Goal: Task Accomplishment & Management: Complete application form

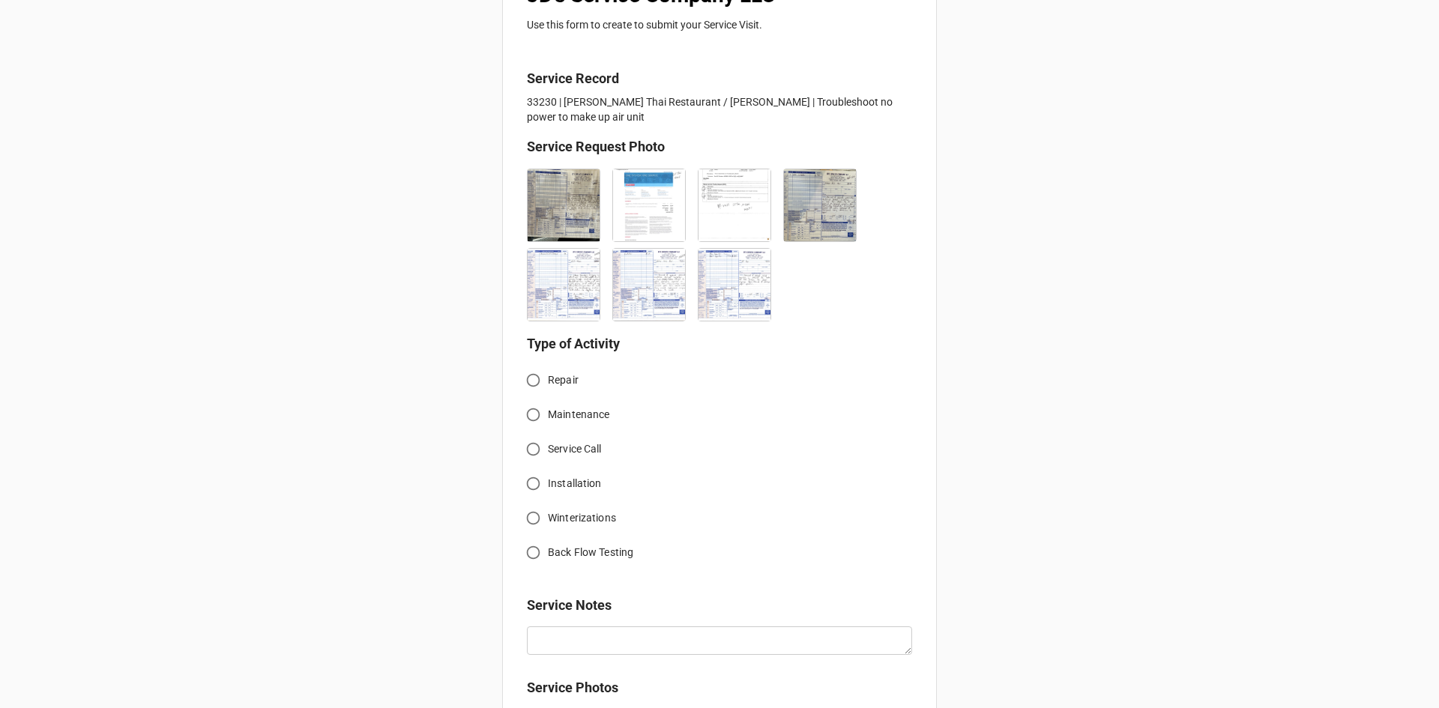
scroll to position [300, 0]
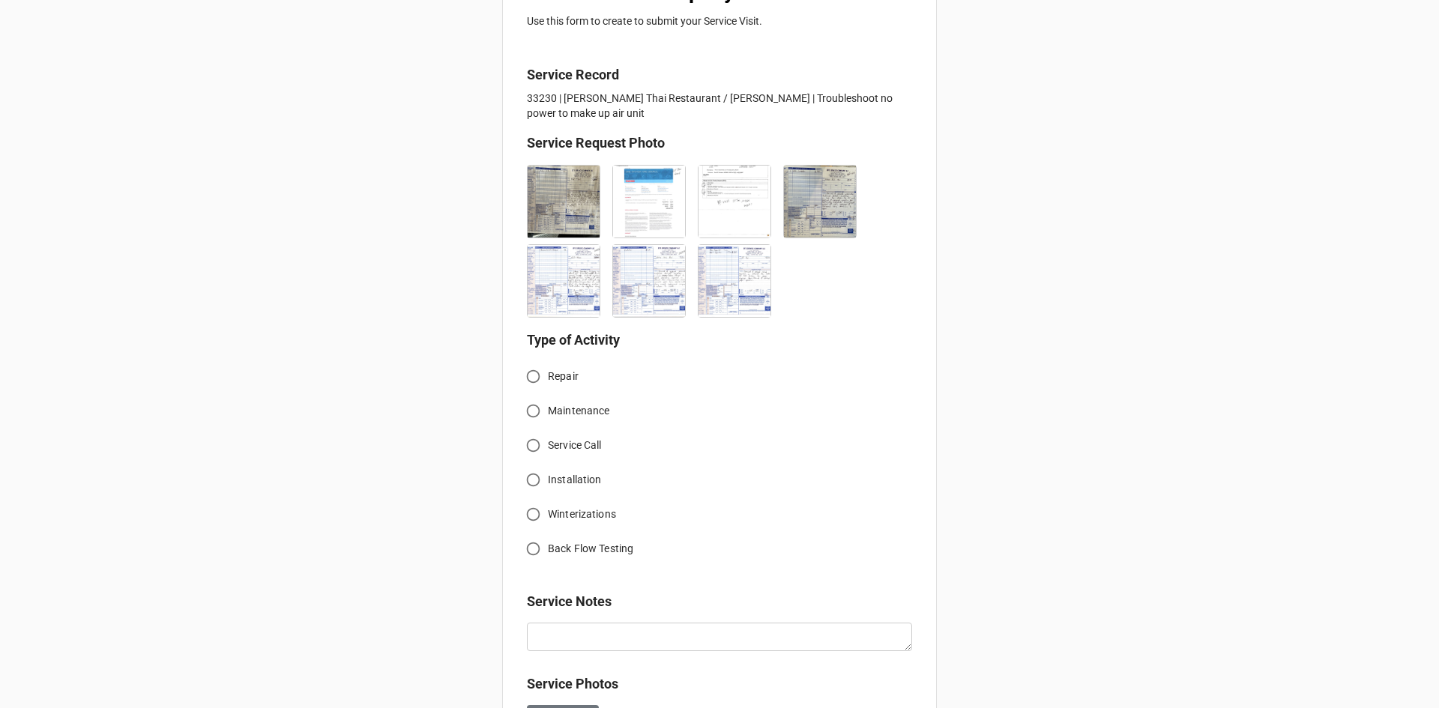
click at [531, 447] on input "Service Call" at bounding box center [532, 445] width 29 height 29
radio input "true"
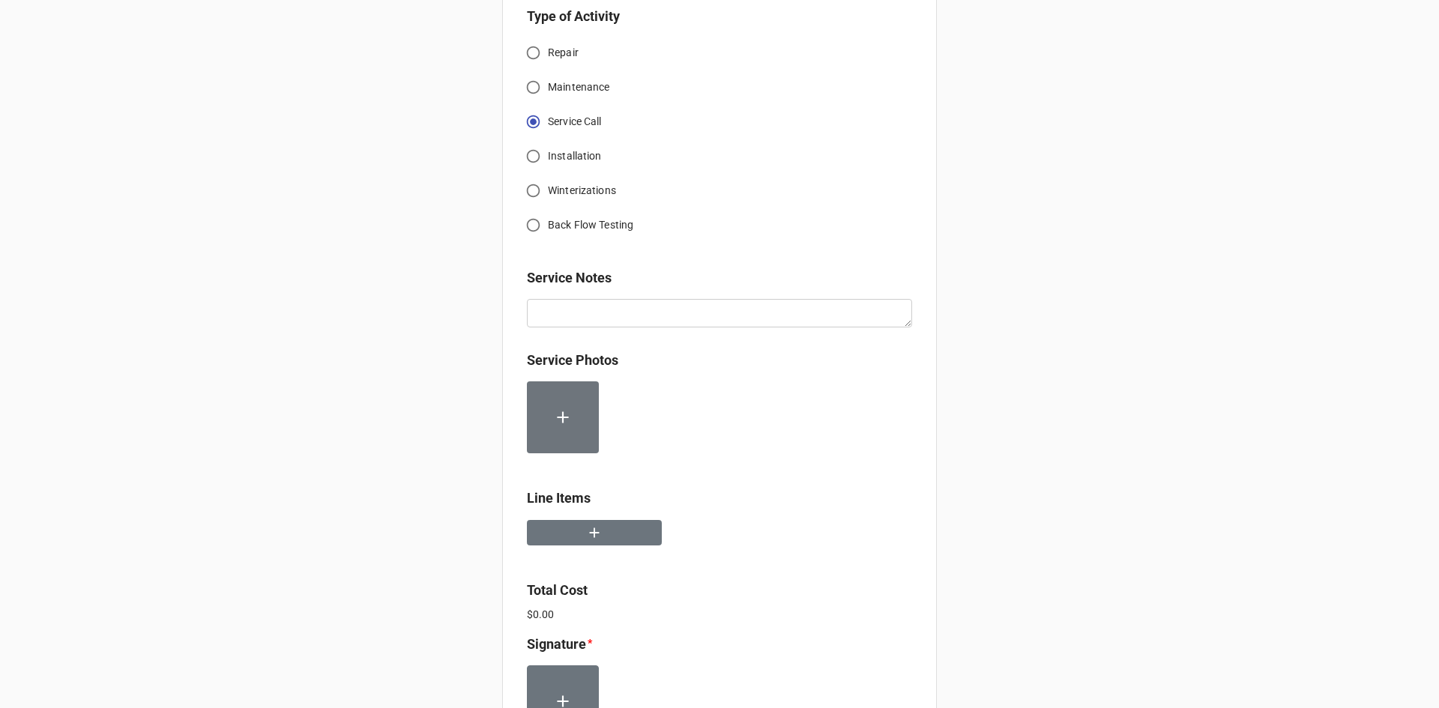
scroll to position [674, 0]
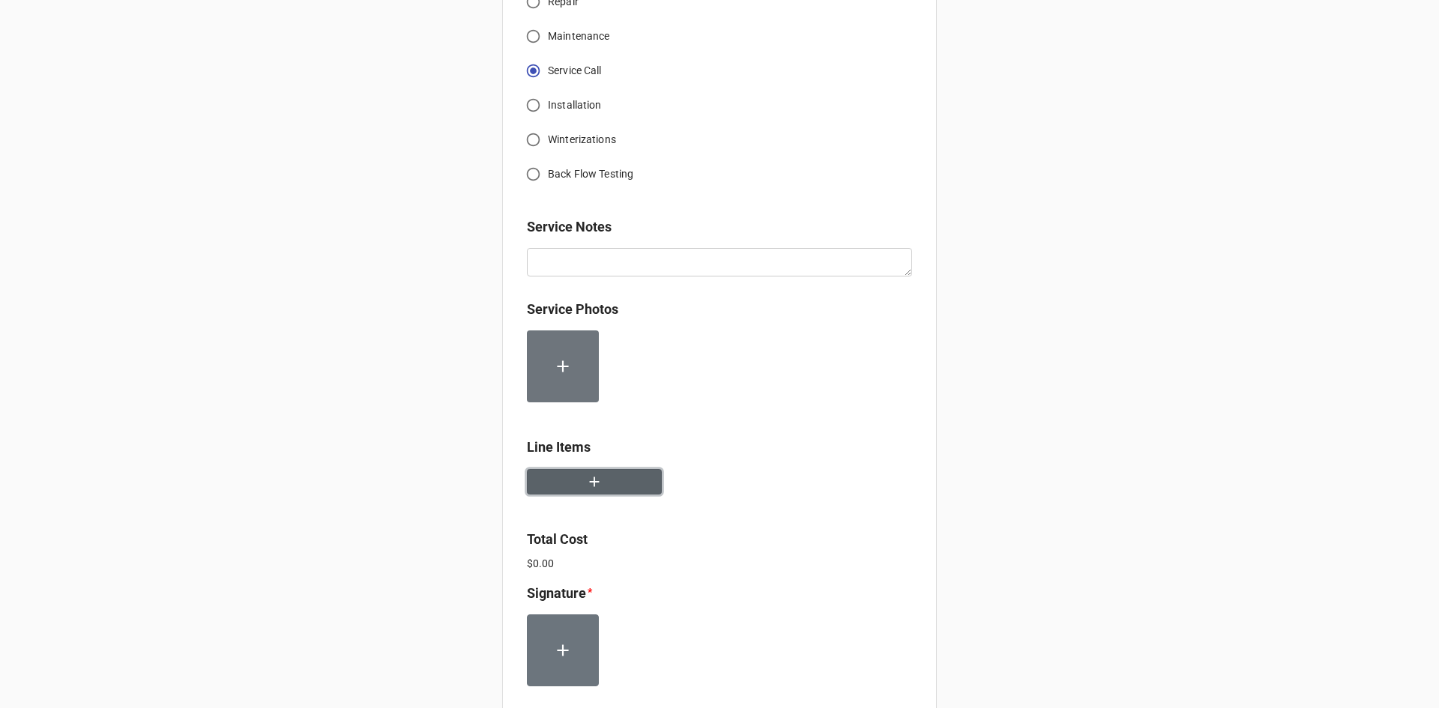
click at [600, 477] on button "button" at bounding box center [594, 482] width 135 height 26
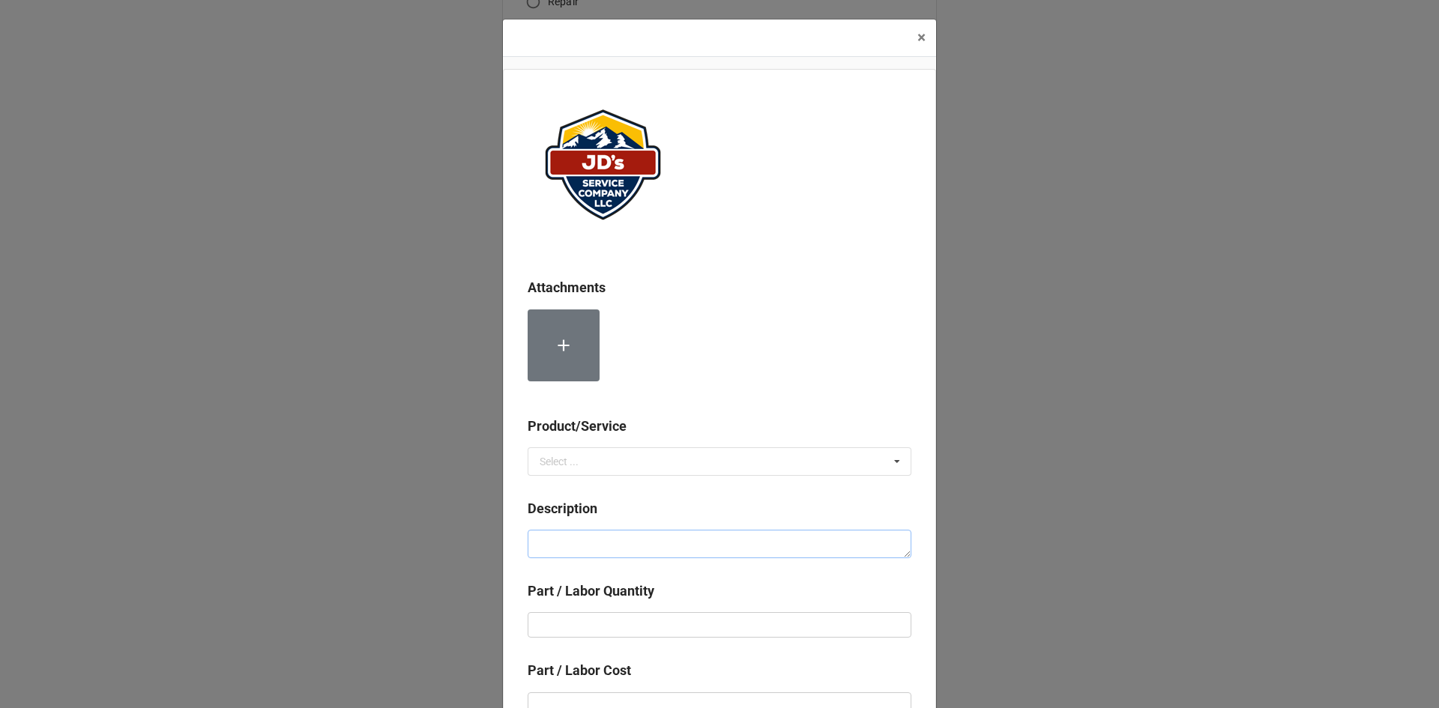
click at [683, 538] on textarea at bounding box center [719, 544] width 384 height 28
paste textarea "8:00am-9:00am; Removed and replaced failed capacitor on exhaust fan motor. Set …"
type textarea "x"
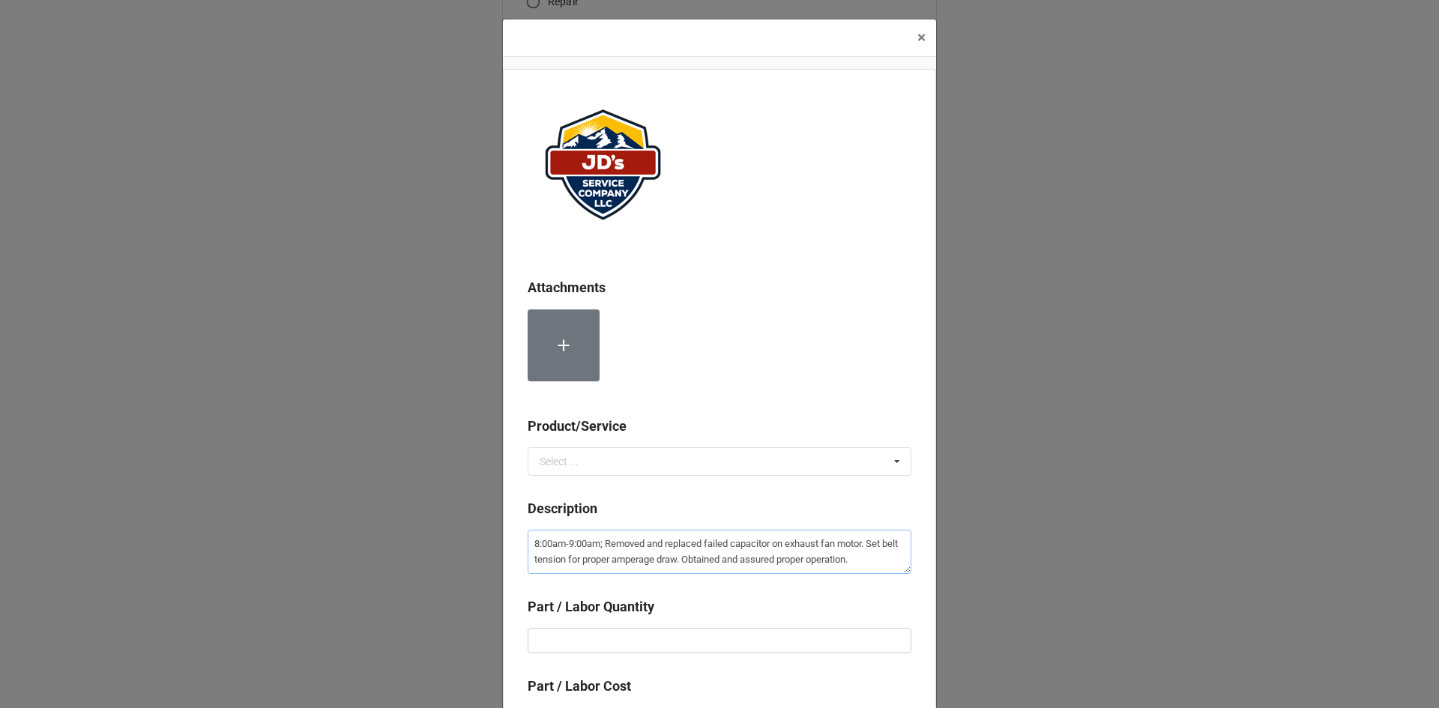
type textarea "8:00am-9:00am; Removed and replaced failed capacitor on exhaust fan motor. Set …"
click at [698, 640] on input "text" at bounding box center [719, 640] width 384 height 25
type textarea "x"
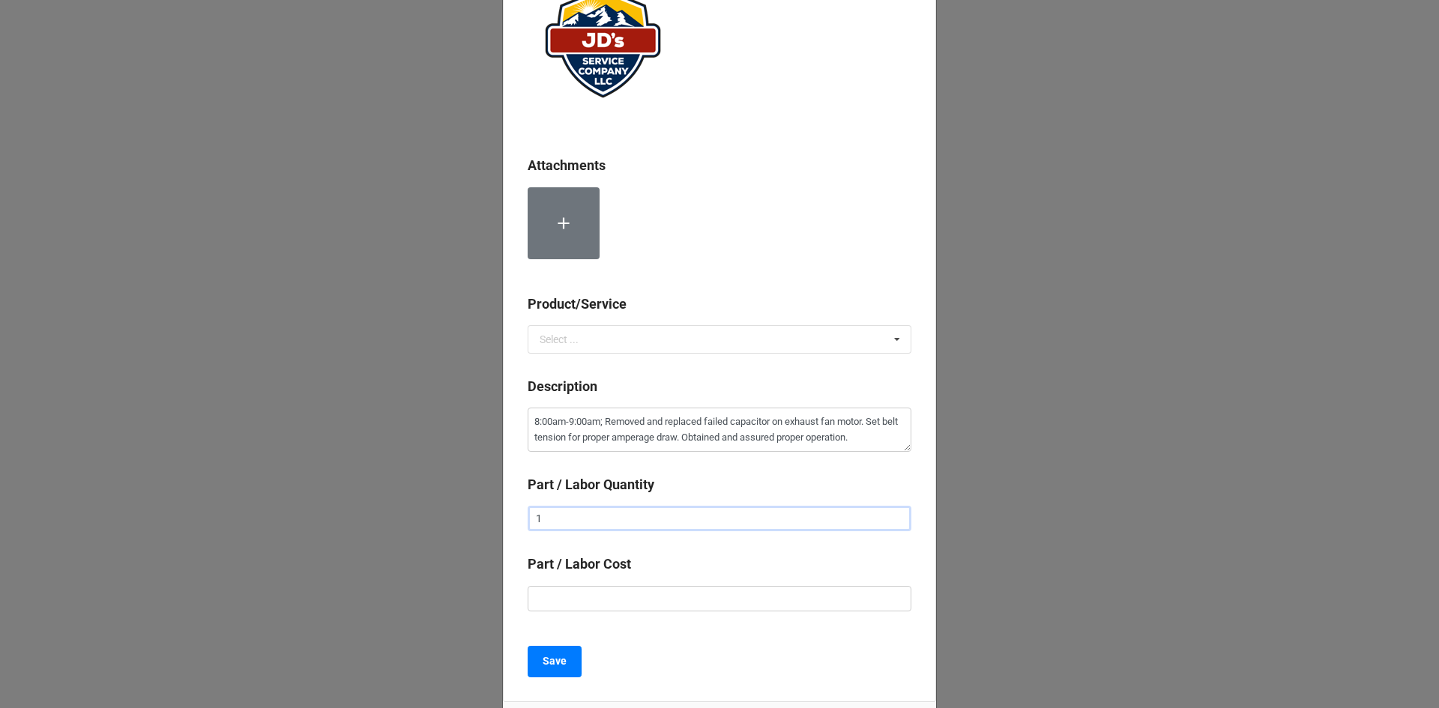
scroll to position [150, 0]
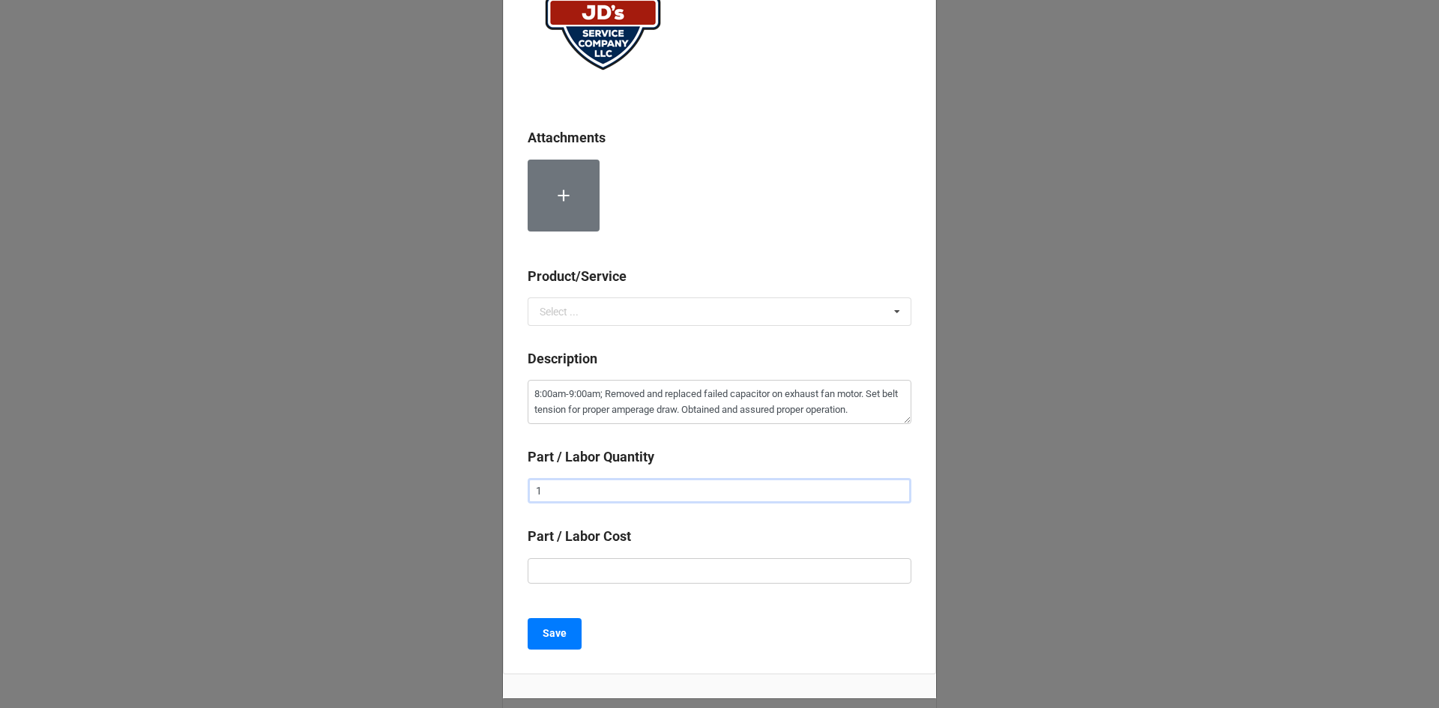
type input "1"
click at [696, 562] on input "text" at bounding box center [719, 570] width 384 height 25
type textarea "x"
type input "$2.00"
type textarea "x"
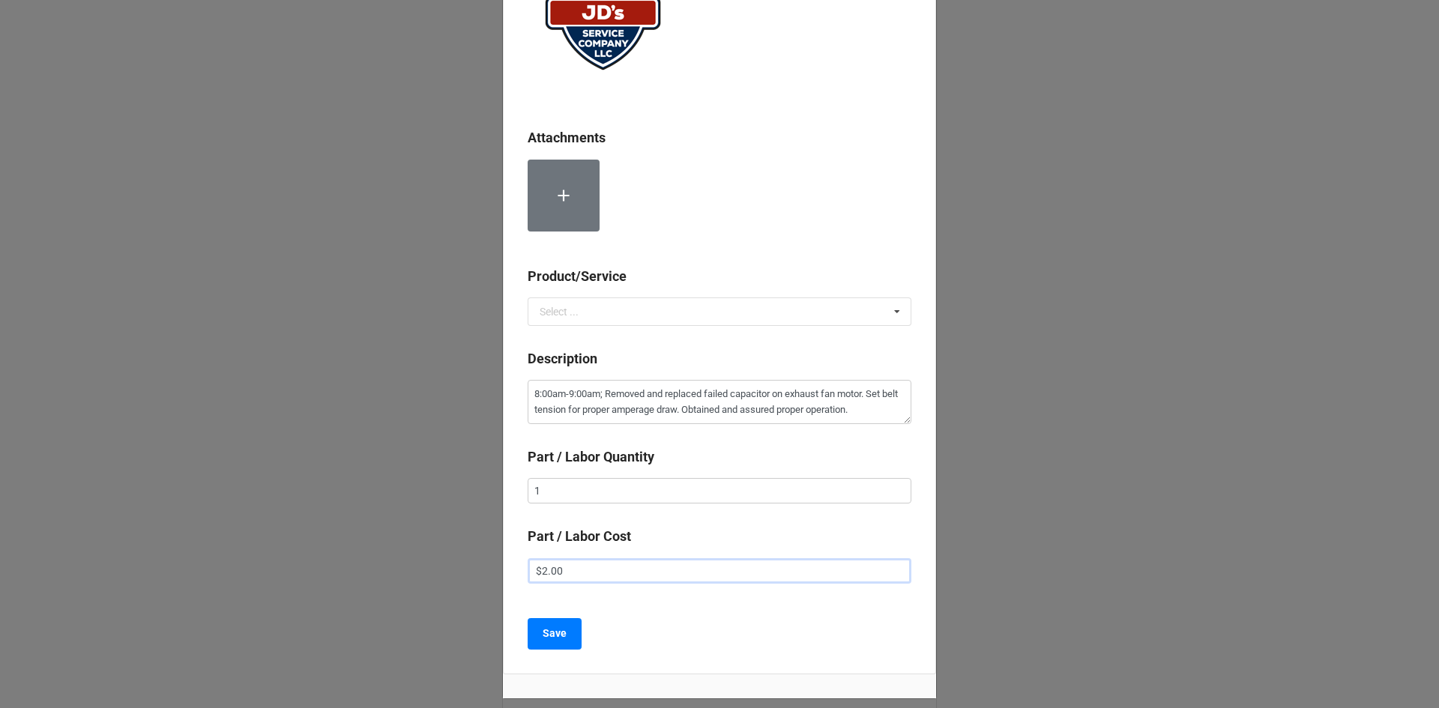
type input "$22.00"
type textarea "x"
type input "$225.00"
click at [545, 638] on b "Save" at bounding box center [554, 634] width 24 height 16
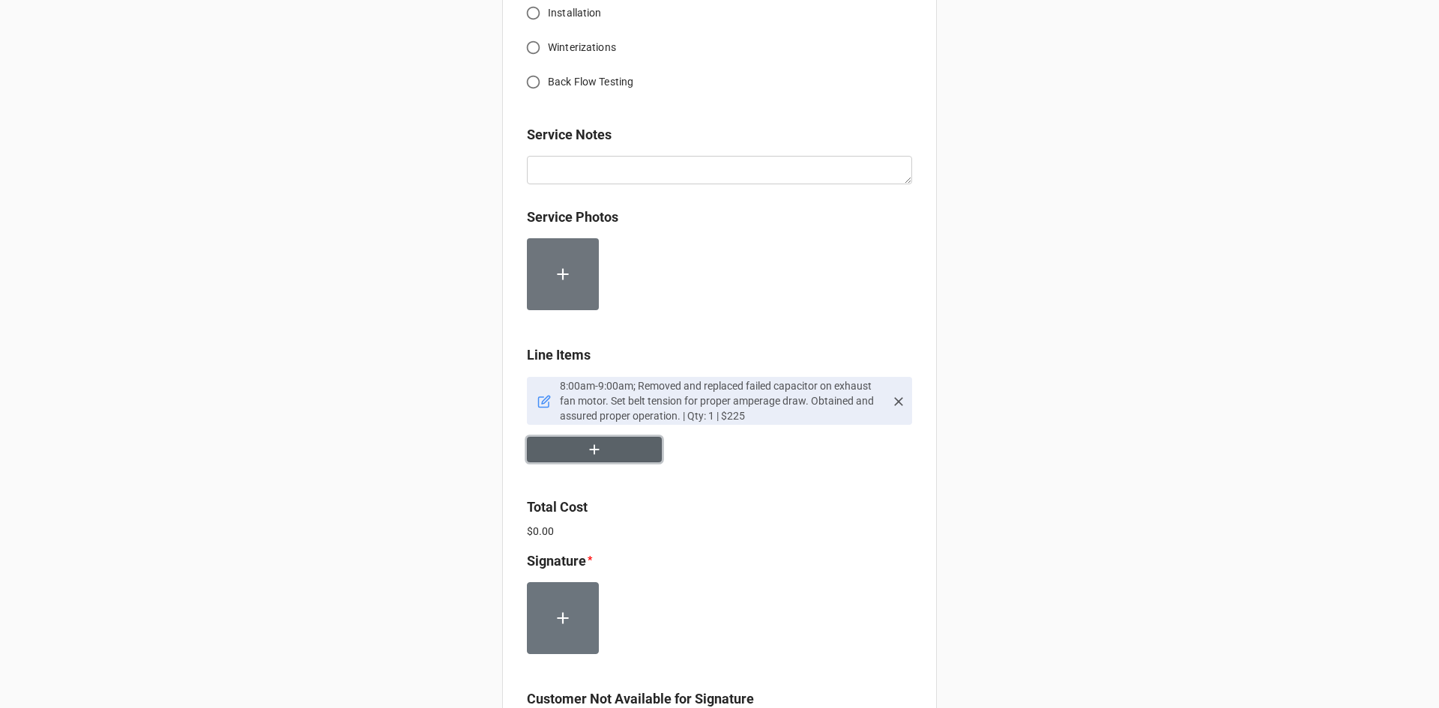
scroll to position [824, 0]
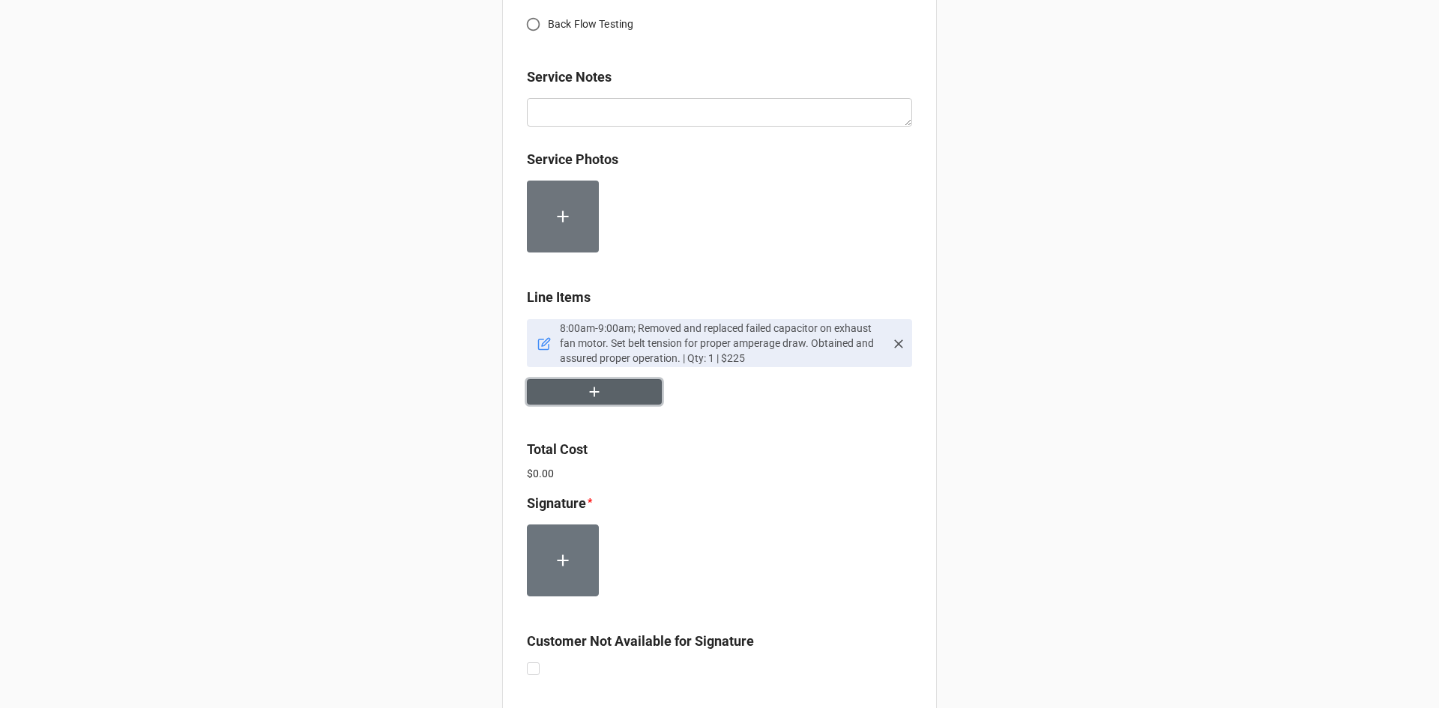
click at [607, 391] on button "button" at bounding box center [594, 392] width 135 height 26
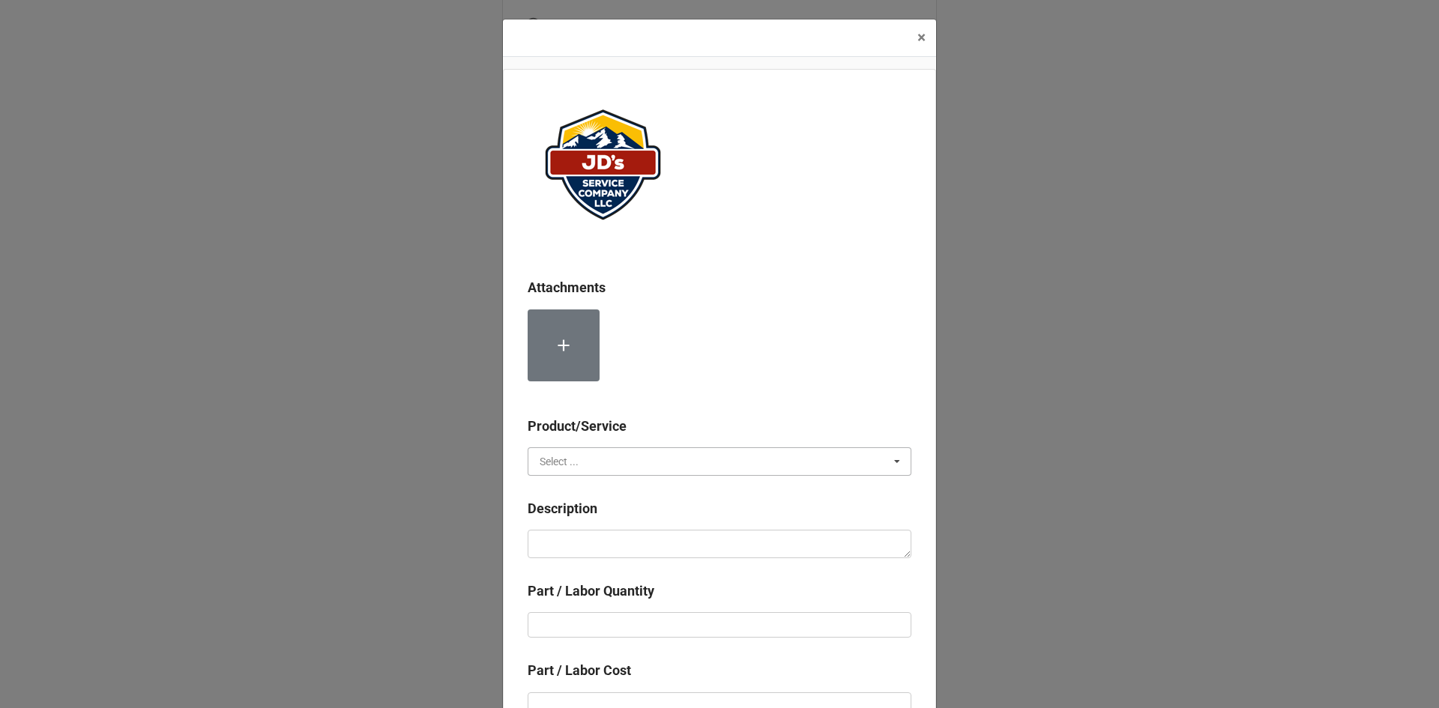
click at [654, 455] on input "text" at bounding box center [720, 461] width 382 height 27
click at [620, 524] on div "Material Cost" at bounding box center [719, 517] width 382 height 28
click at [610, 539] on textarea at bounding box center [719, 544] width 384 height 28
type textarea "x"
type textarea "R"
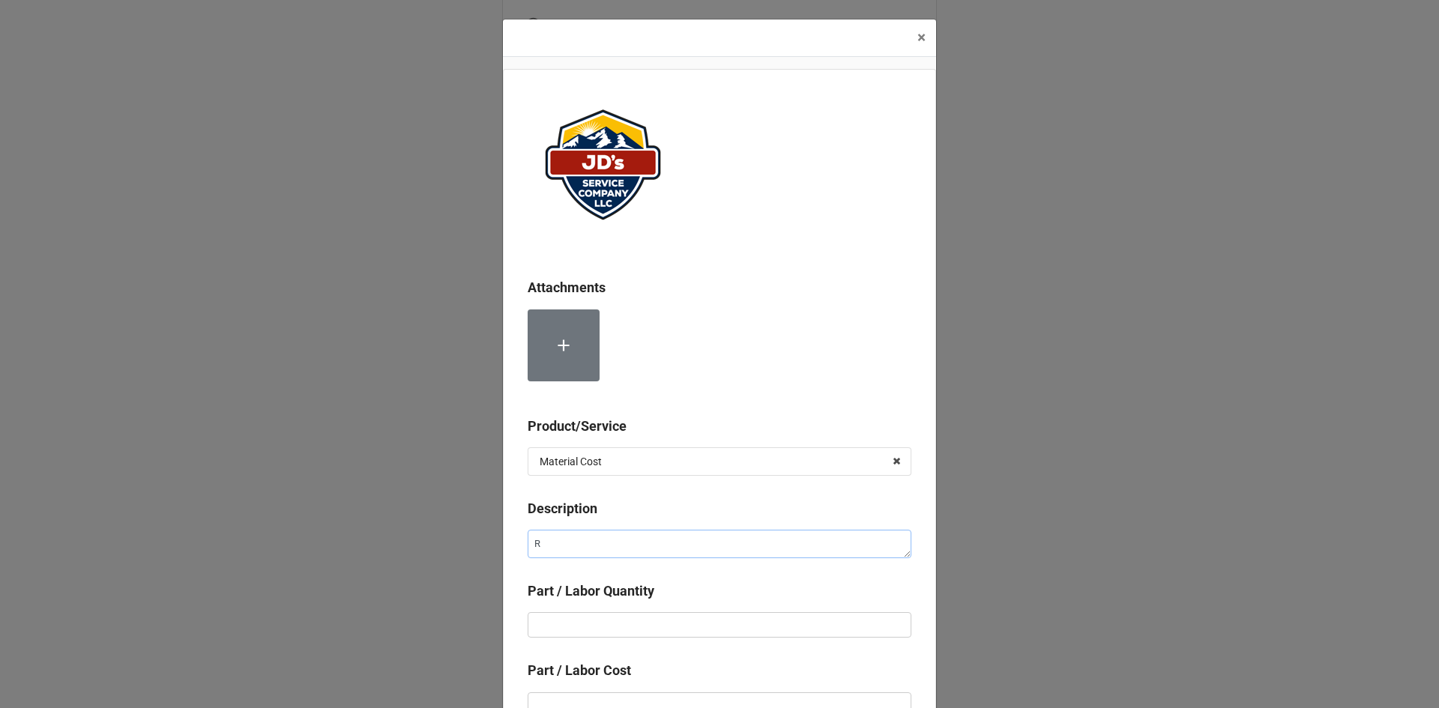
type textarea "x"
type textarea "Ru"
type textarea "x"
type textarea "Run"
type textarea "x"
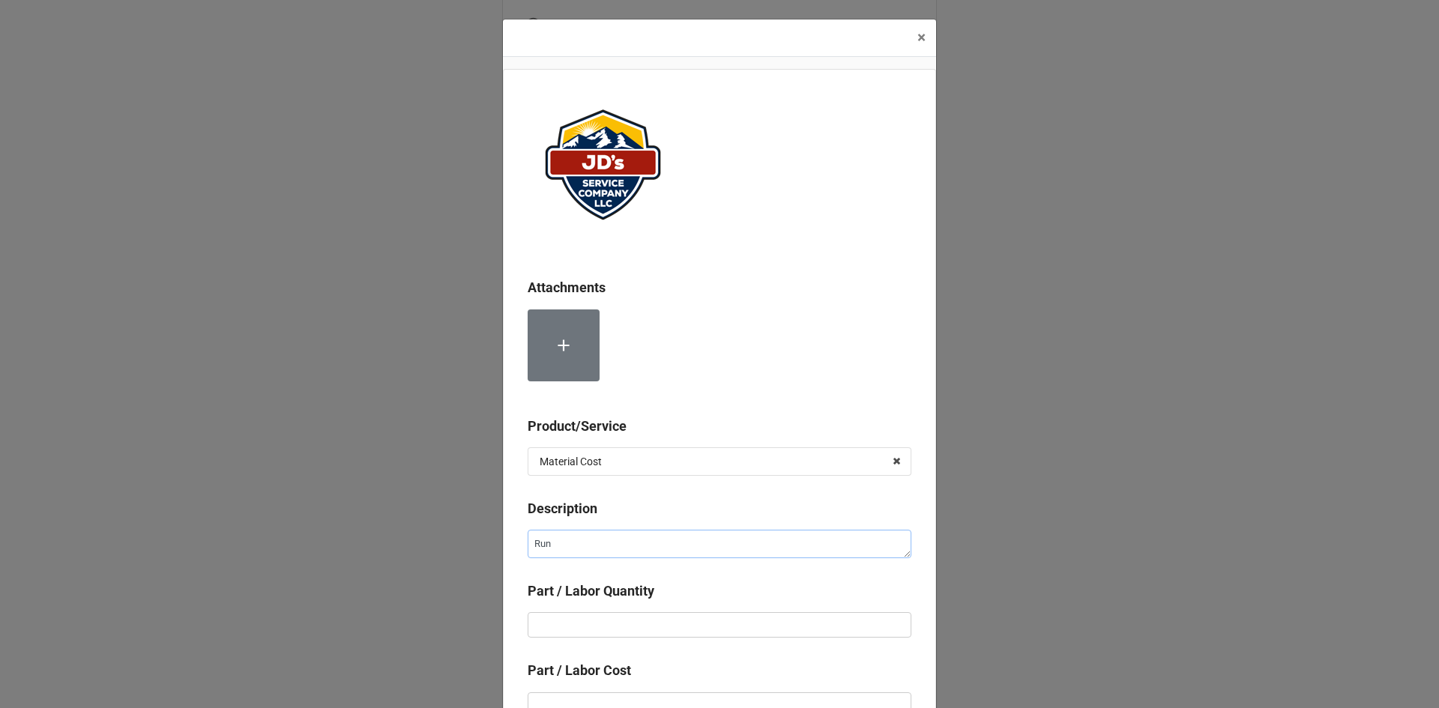
type textarea "Run"
type textarea "x"
type textarea "Run c"
type textarea "x"
type textarea "Run"
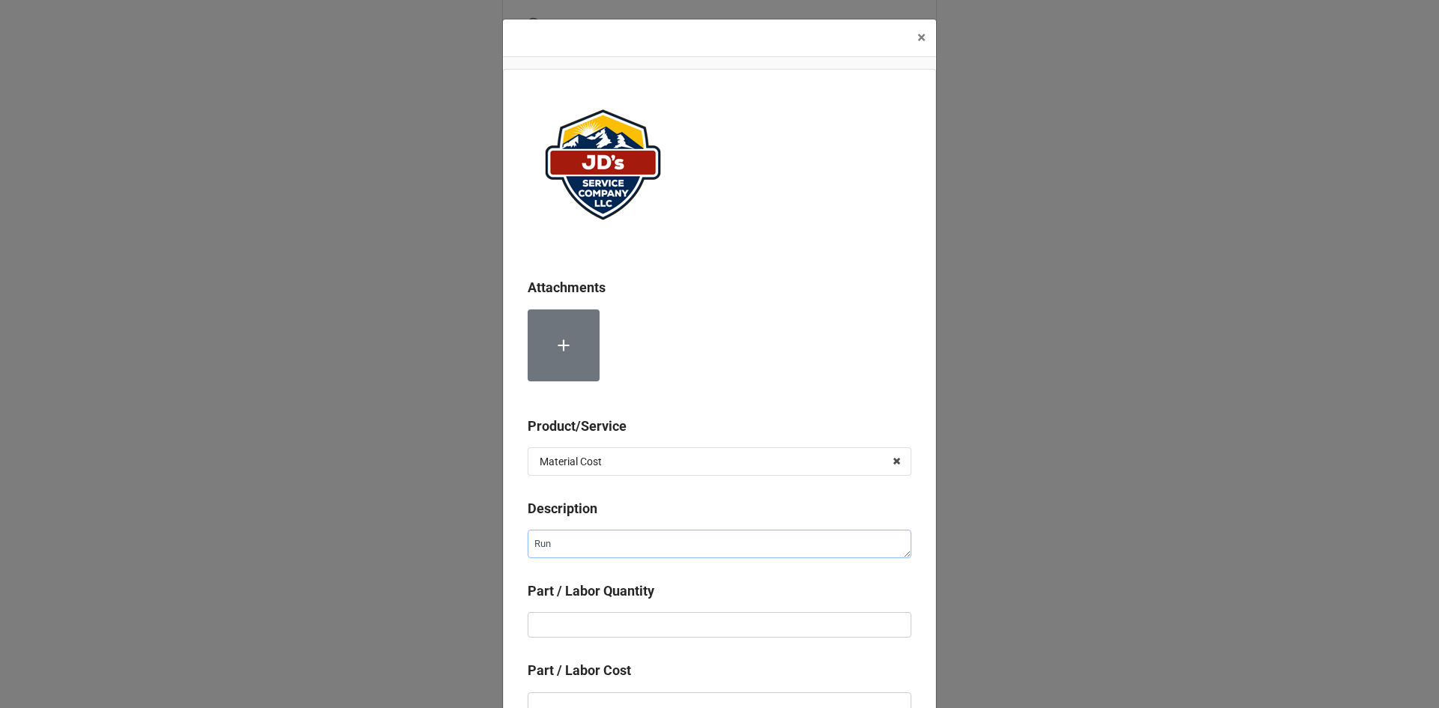
type textarea "x"
type textarea "Run C"
type textarea "x"
type textarea "Run Ca"
type textarea "x"
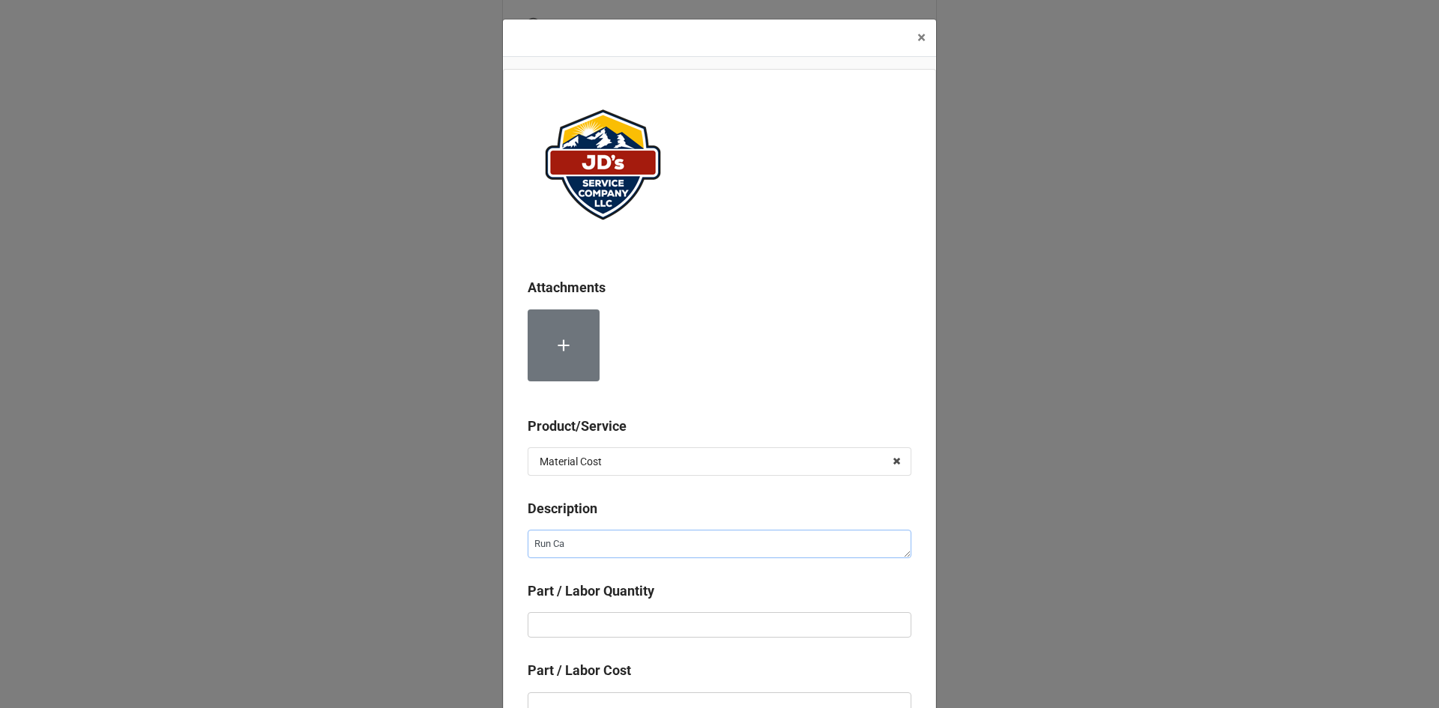
type textarea "Run Cap"
type textarea "x"
type textarea "Run Capa"
type textarea "x"
type textarea "Run Capac"
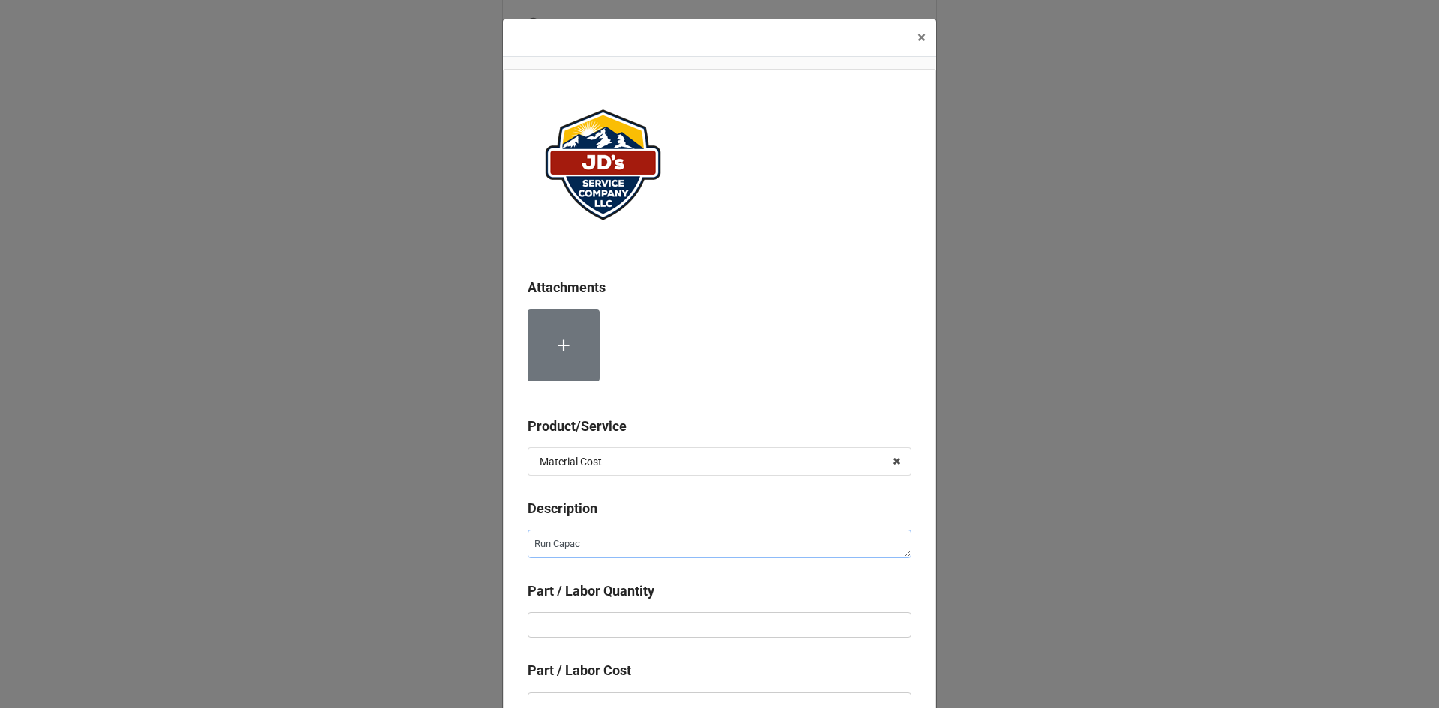
type textarea "x"
type textarea "Run Capaci"
type textarea "x"
type textarea "Run Capacit"
type textarea "x"
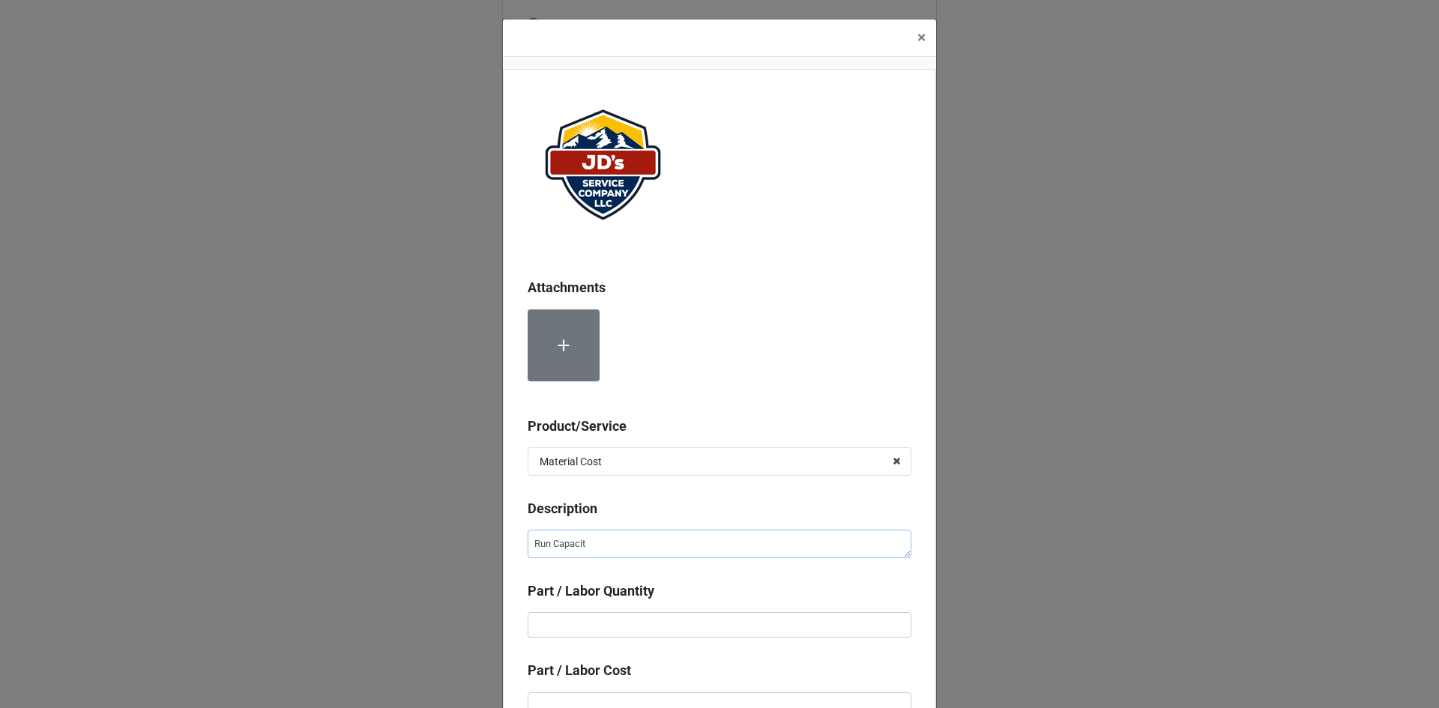
type textarea "Run Capacito"
type textarea "x"
type textarea "Run Capacitor"
click at [727, 620] on input "text" at bounding box center [719, 624] width 384 height 25
click at [668, 545] on textarea "Run Capacitor" at bounding box center [719, 544] width 384 height 28
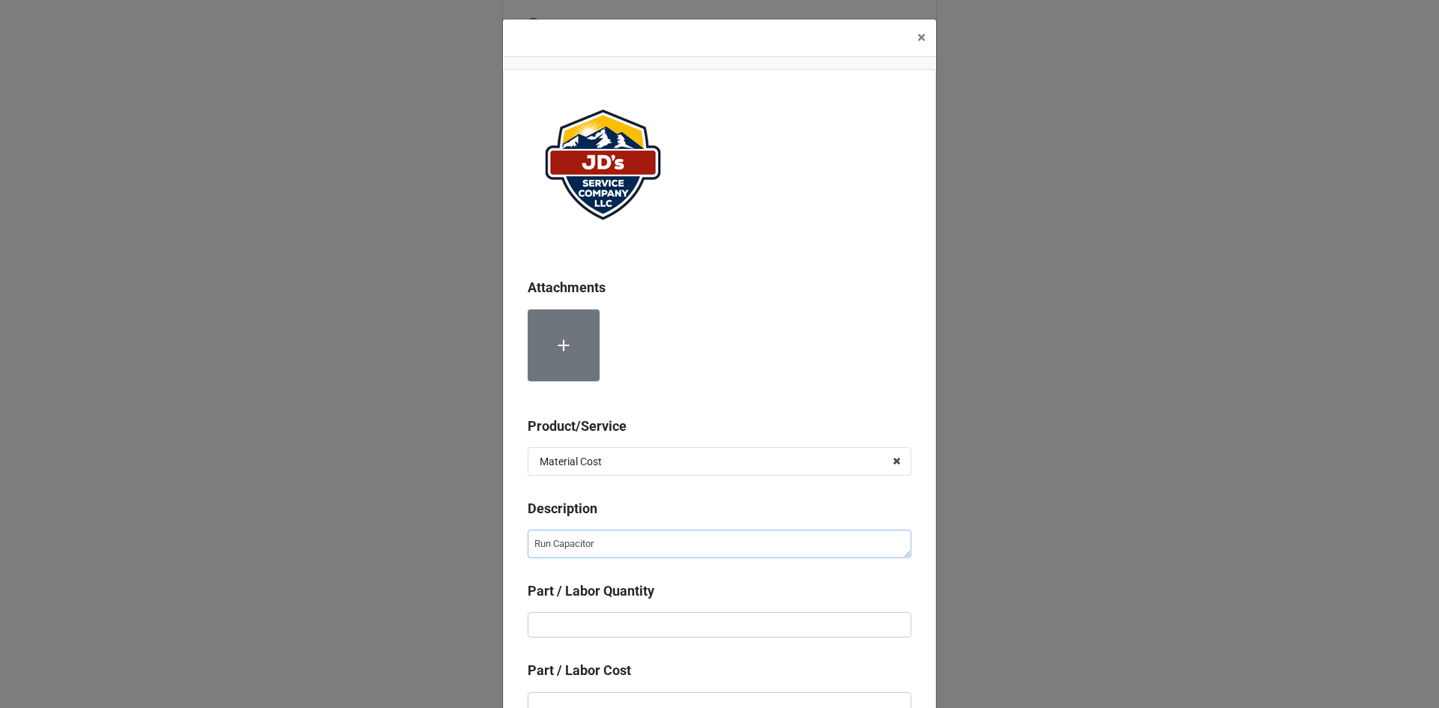
type textarea "x"
type textarea "Run Capacitor/"
type textarea "x"
type textarea "Run Capacitor/C"
type textarea "x"
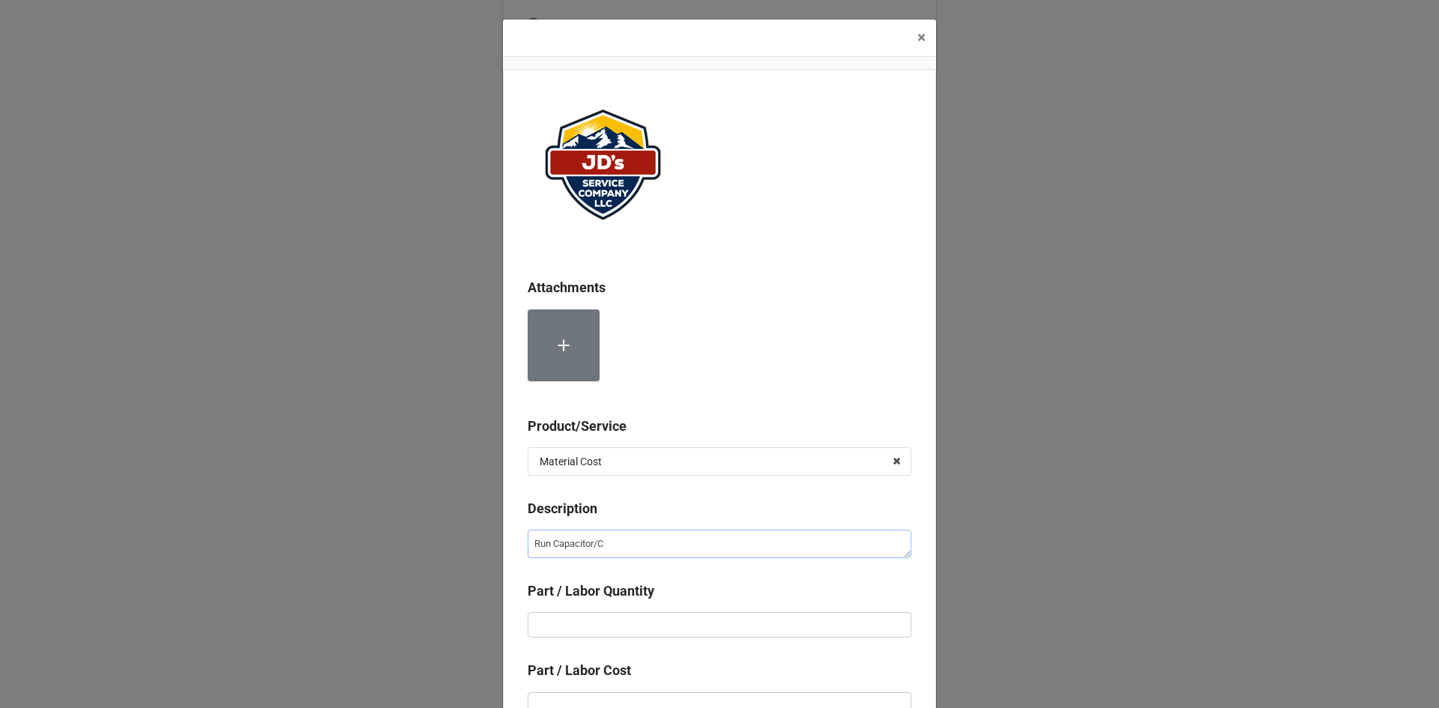
type textarea "Run Capacitor/Ca"
type textarea "x"
type textarea "Run Capacitor/Cap"
type textarea "x"
type textarea "Run Capacitor/Capa"
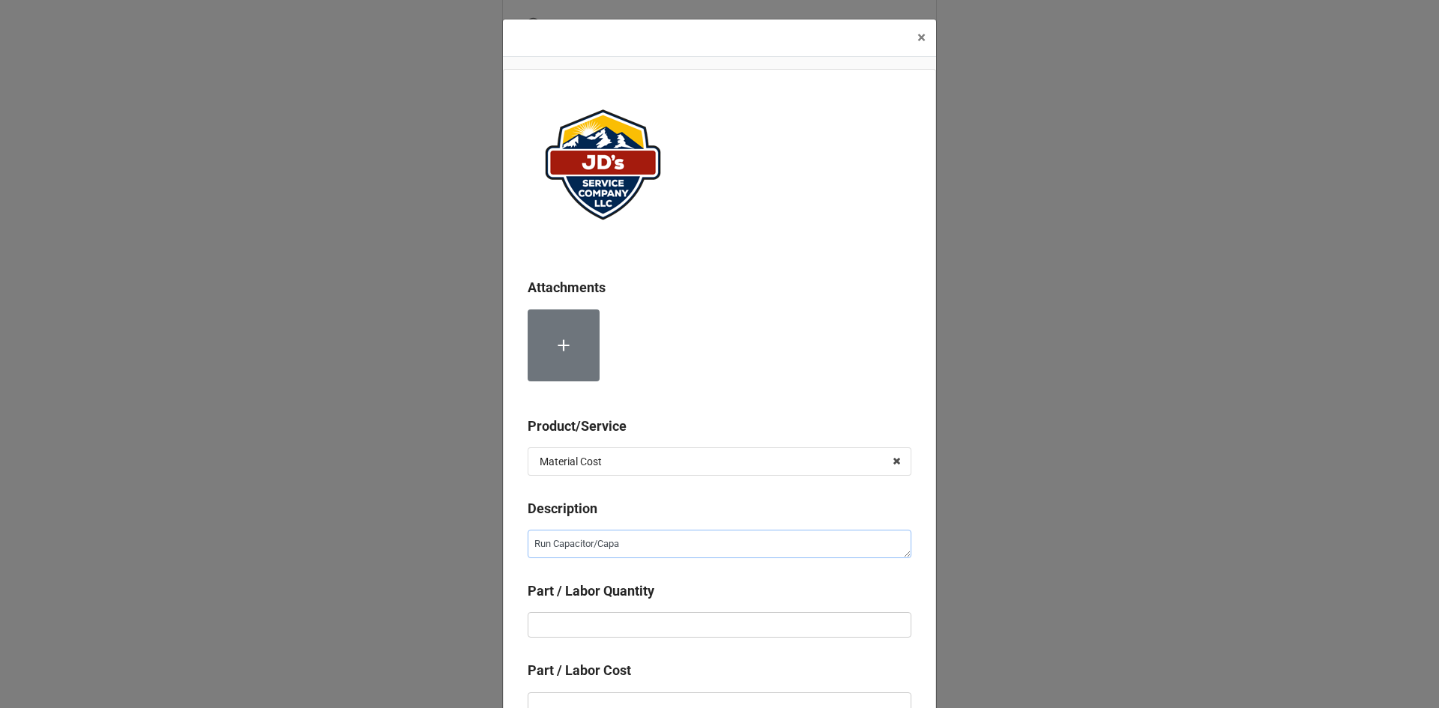
type textarea "x"
type textarea "Run Capacitor/Capac"
type textarea "x"
type textarea "Run Capacitor/Capaci"
type textarea "x"
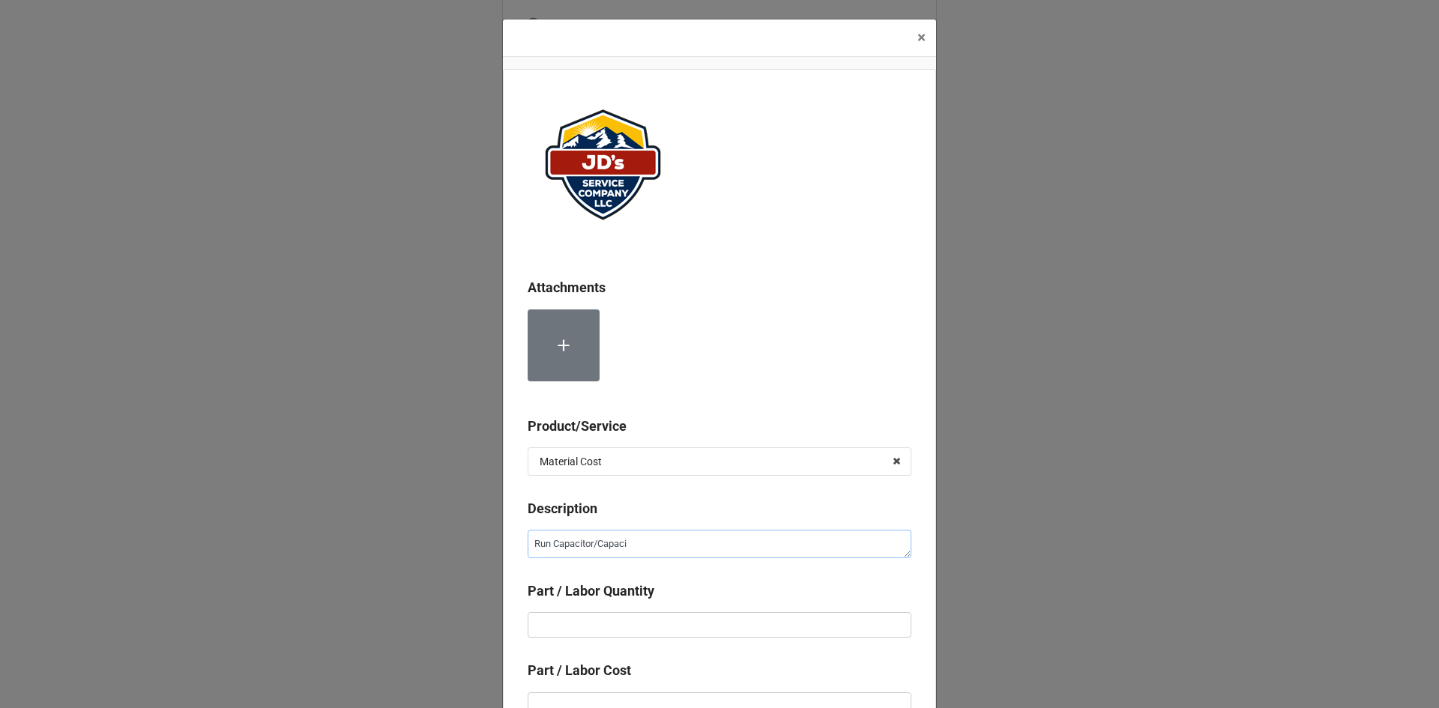
type textarea "Run Capacitor/Capacit"
type textarea "x"
type textarea "Run Capacitor/Capacito"
type textarea "x"
type textarea "Run Capacitor/Capacitor"
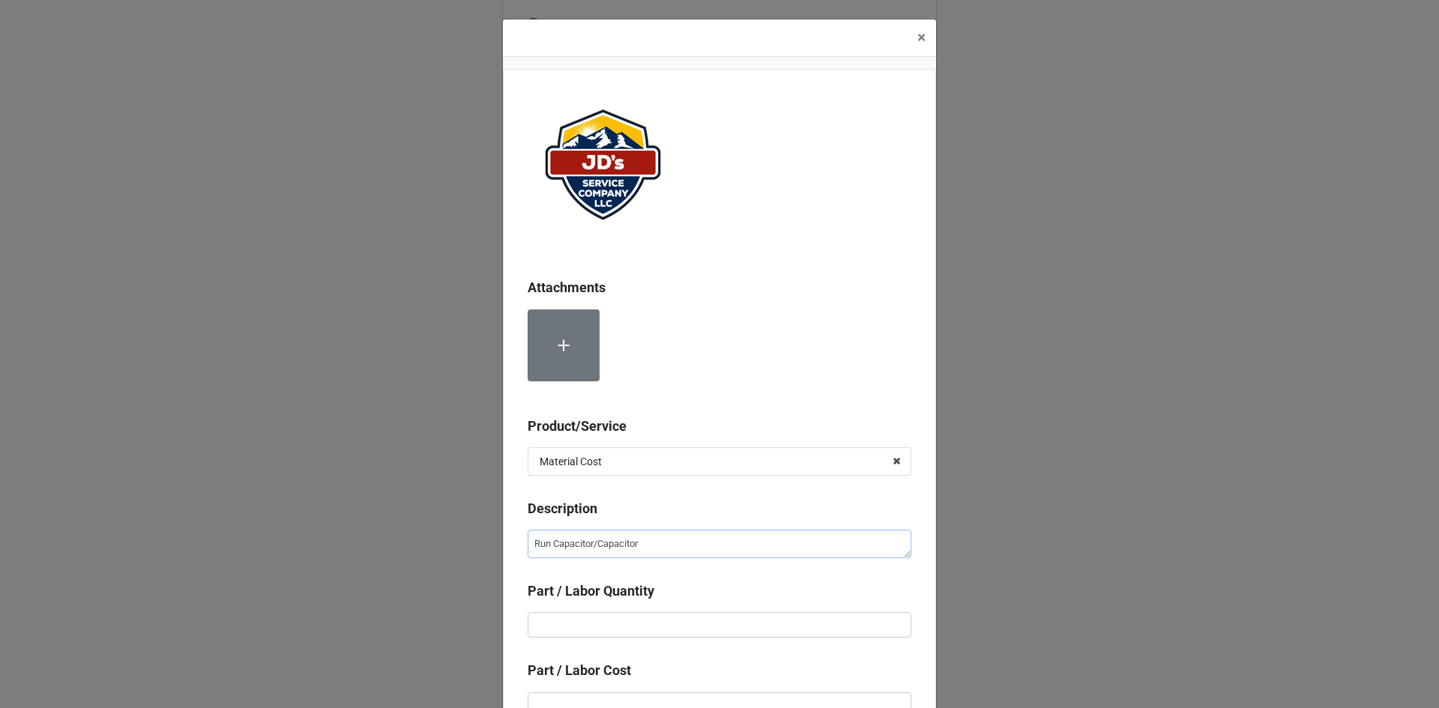
type textarea "x"
type textarea "Run Capacitor/SCapacitor"
type textarea "x"
type textarea "Run Capacitor/StCapacitor"
type textarea "x"
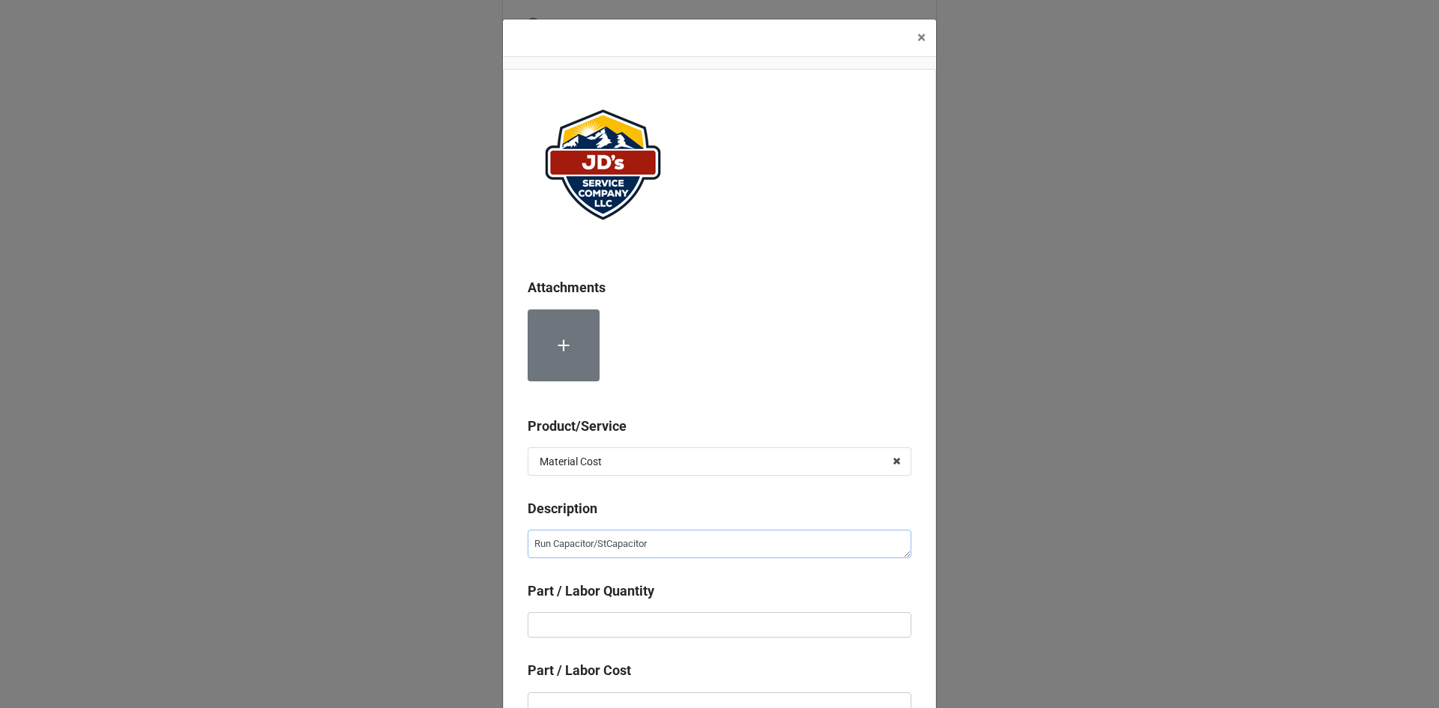
type textarea "Run Capacitor/StaCapacitor"
type textarea "x"
type textarea "Run Capacitor/StarCapacitor"
type textarea "x"
type textarea "Run Capacitor/StartCapacitor"
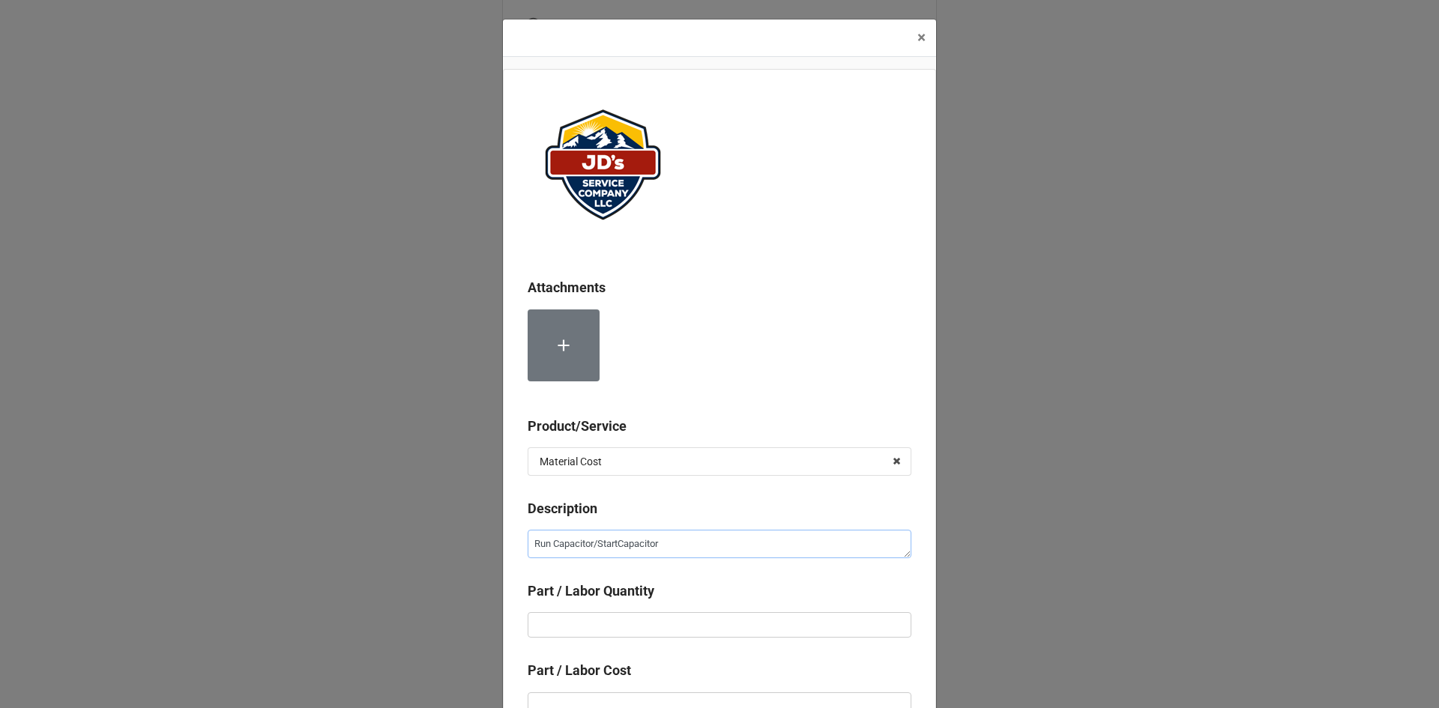
type textarea "x"
type textarea "Run Capacitor/Start Capacitor"
click at [706, 608] on div "Part / Labor Quantity" at bounding box center [719, 596] width 384 height 31
click at [706, 622] on input "text" at bounding box center [719, 624] width 384 height 25
type textarea "x"
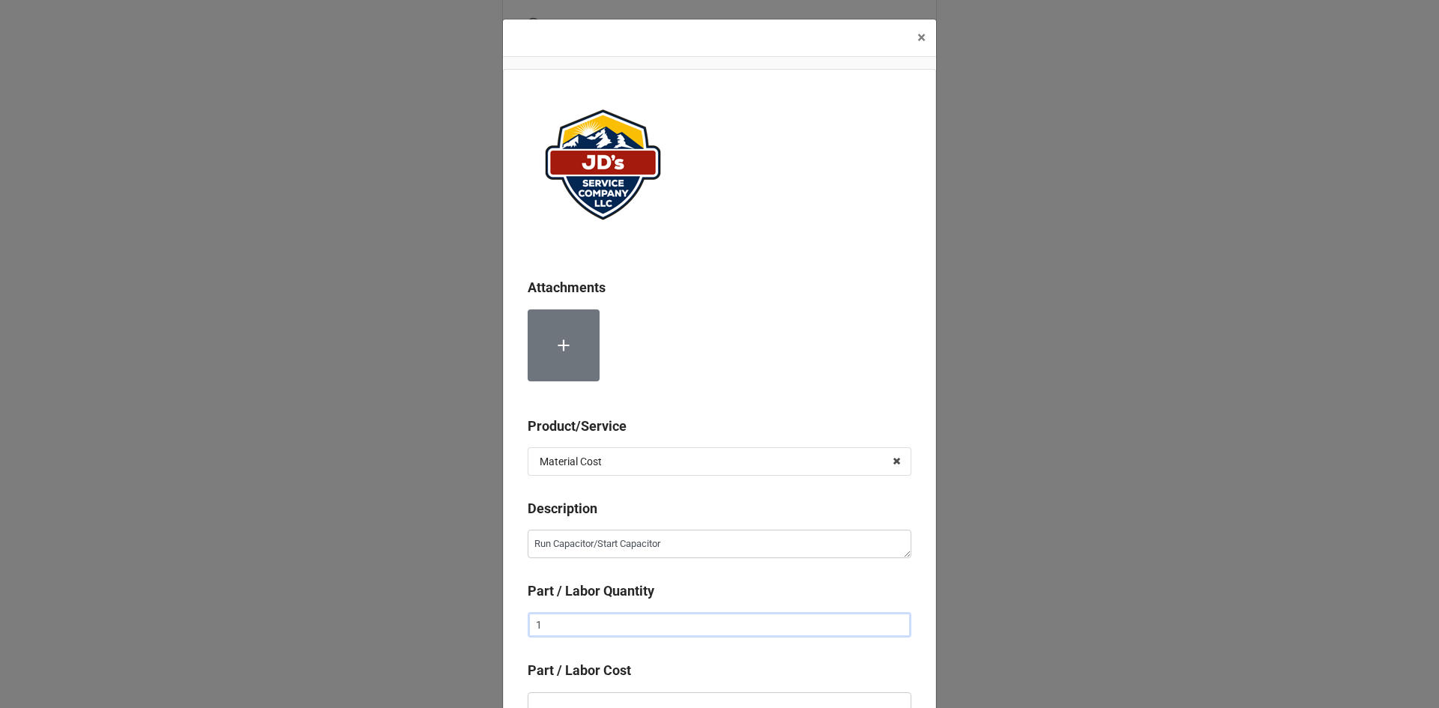
type input "1"
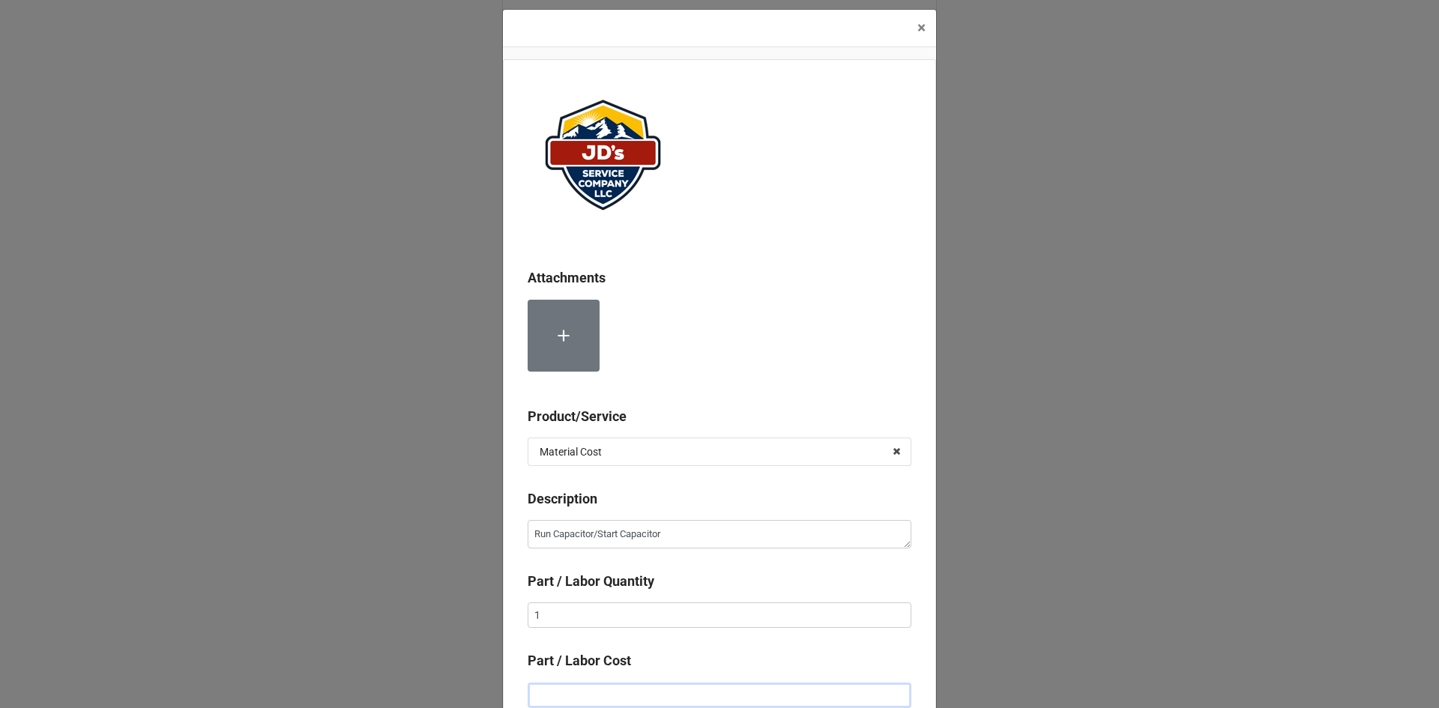
type textarea "x"
type input "$1.00"
type textarea "x"
type input "$16.00"
type textarea "x"
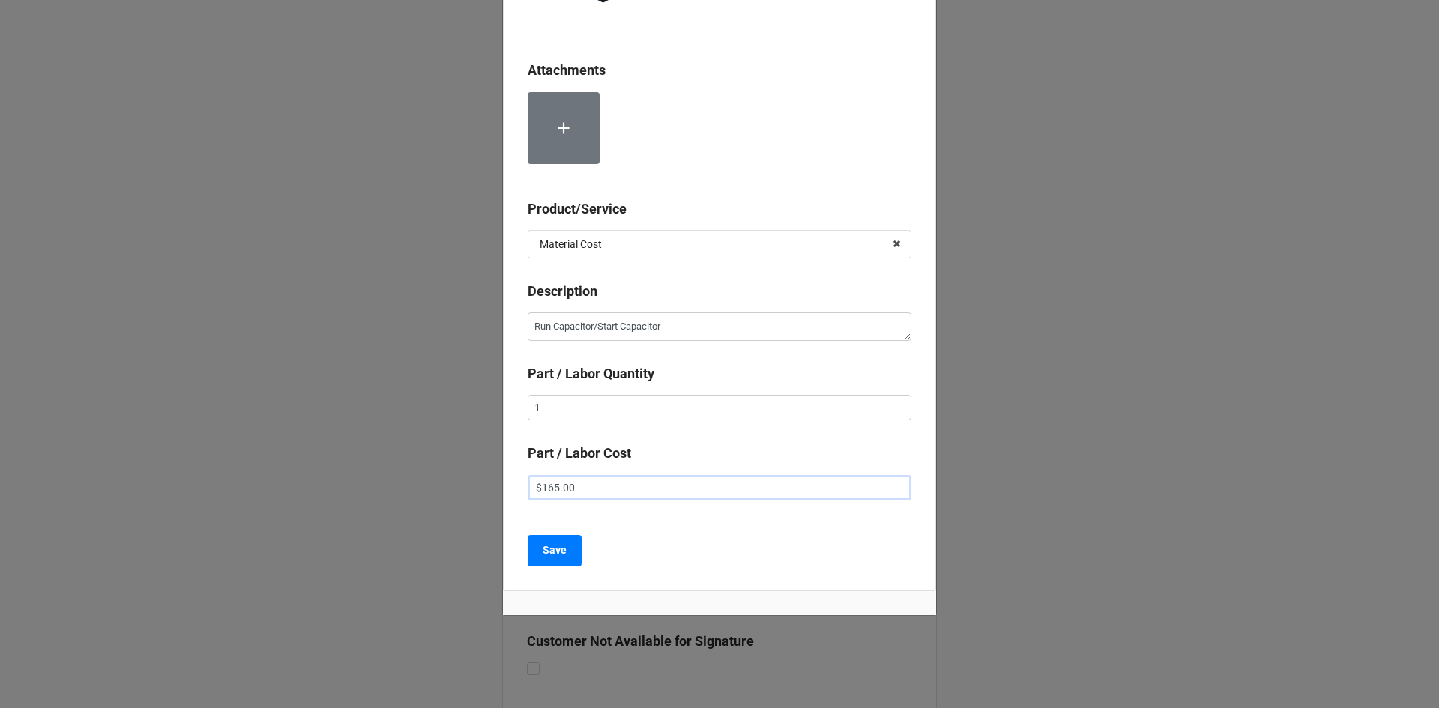
scroll to position [218, 0]
type input "$165.00"
click at [553, 555] on b "Save" at bounding box center [554, 550] width 24 height 16
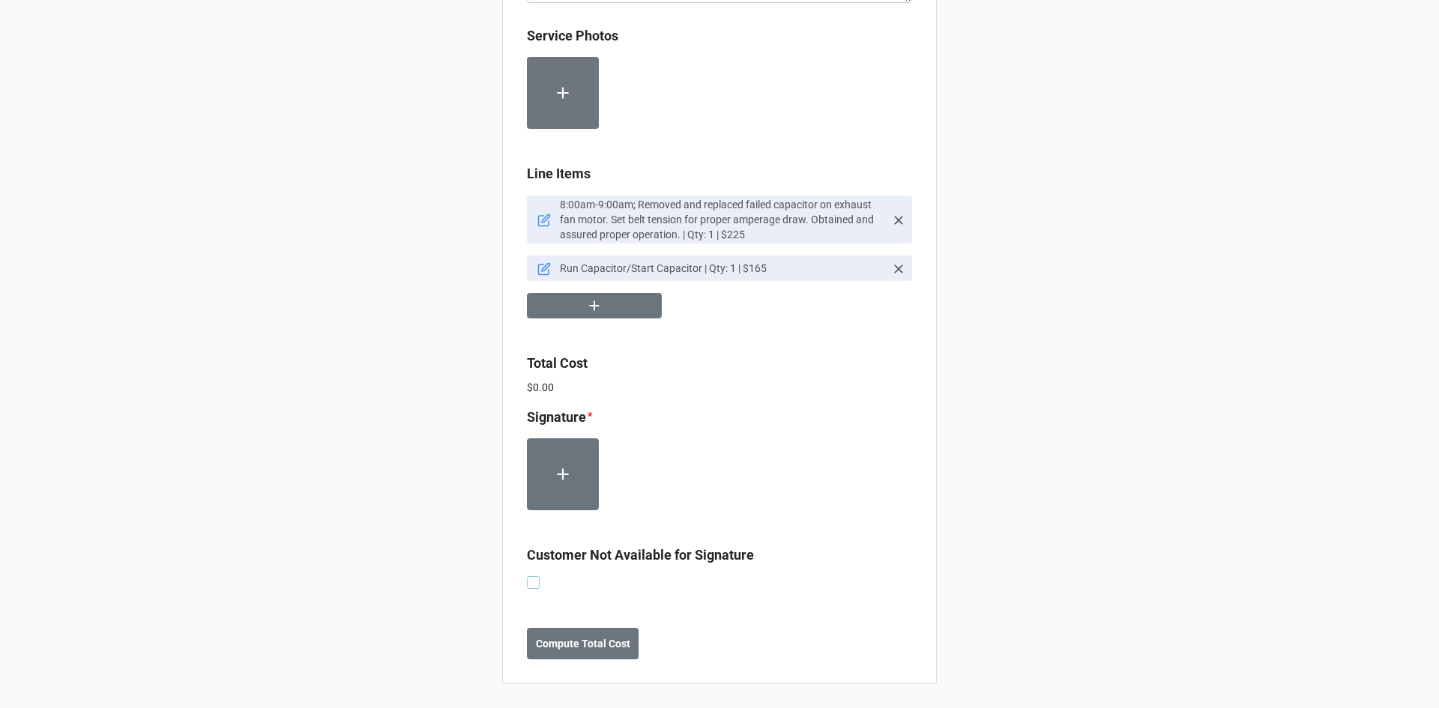
click at [531, 576] on label at bounding box center [533, 576] width 13 height 0
checkbox input "true"
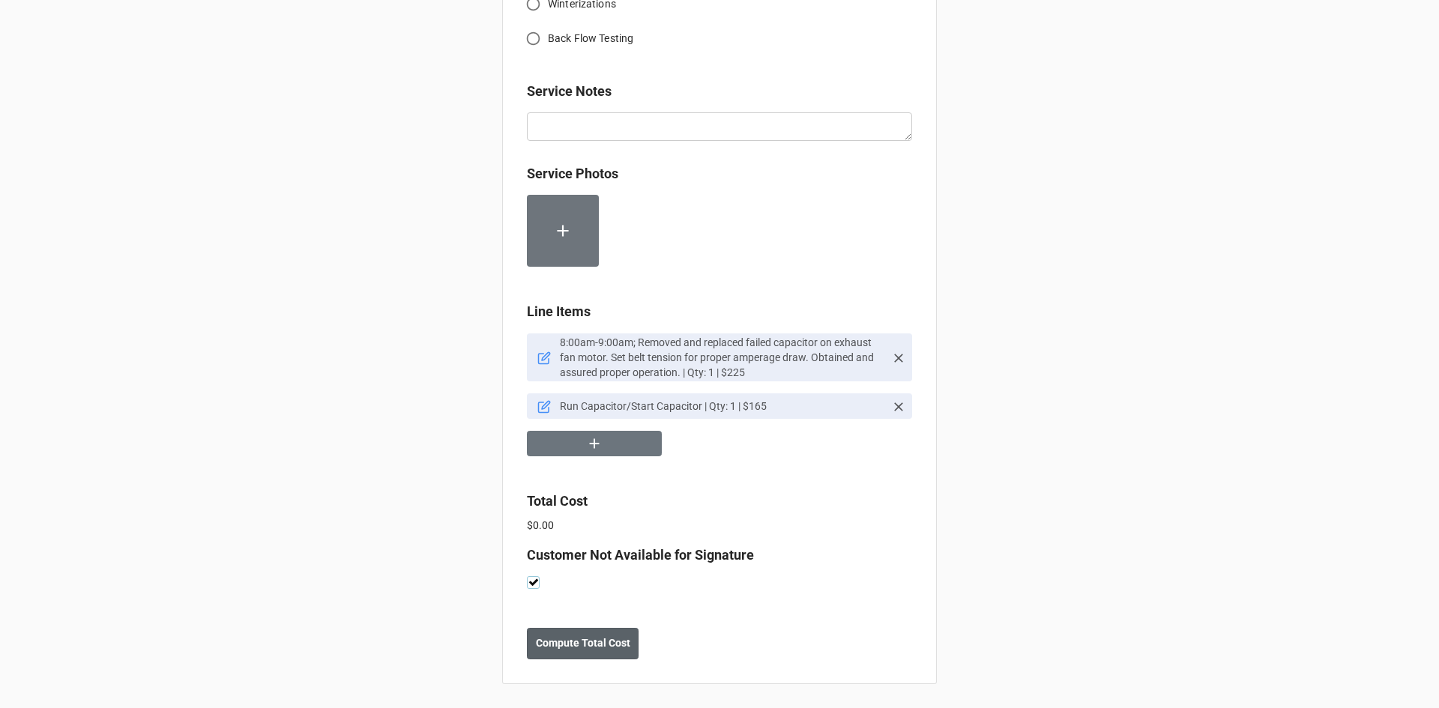
scroll to position [811, 0]
click at [592, 640] on b "Compute Total Cost" at bounding box center [583, 643] width 94 height 16
click at [553, 652] on button "Save" at bounding box center [554, 643] width 54 height 31
